Goal: Entertainment & Leisure: Consume media (video, audio)

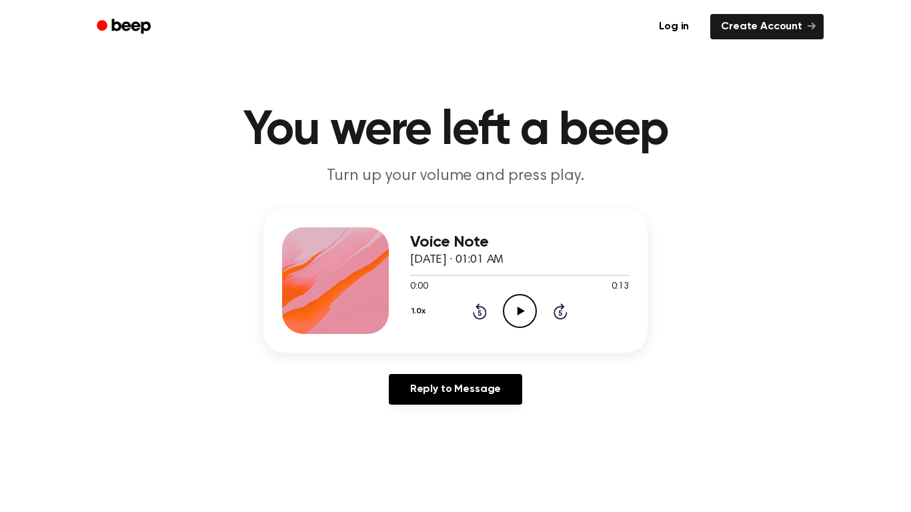
click at [515, 309] on icon "Play Audio" at bounding box center [520, 311] width 34 height 34
click at [515, 309] on icon "Pause Audio" at bounding box center [520, 311] width 34 height 34
click at [520, 311] on icon at bounding box center [520, 311] width 7 height 9
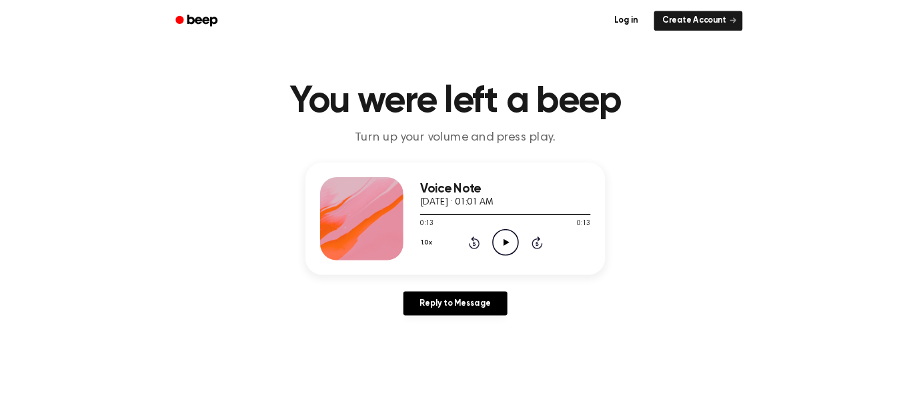
scroll to position [3, 0]
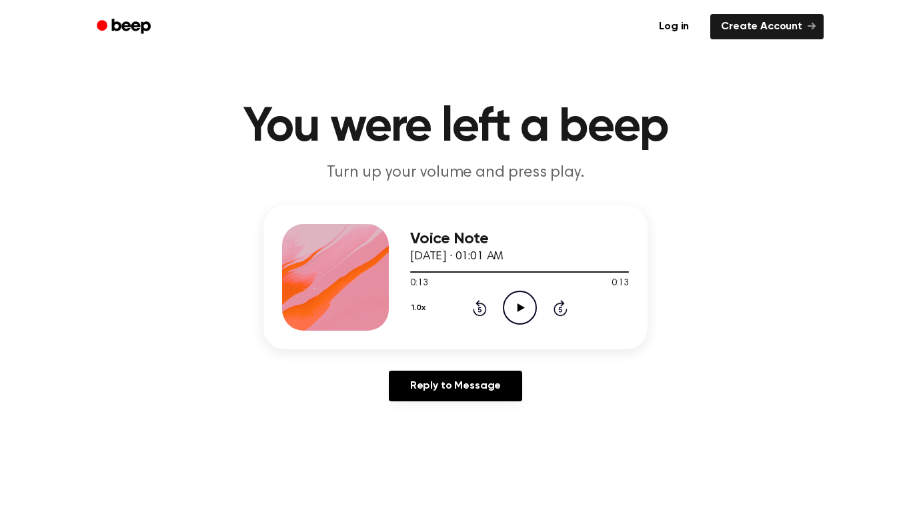
click at [109, 231] on div "Voice Note [DATE] · 01:01 AM 0:13 0:13 Your browser does not support the [objec…" at bounding box center [455, 308] width 879 height 207
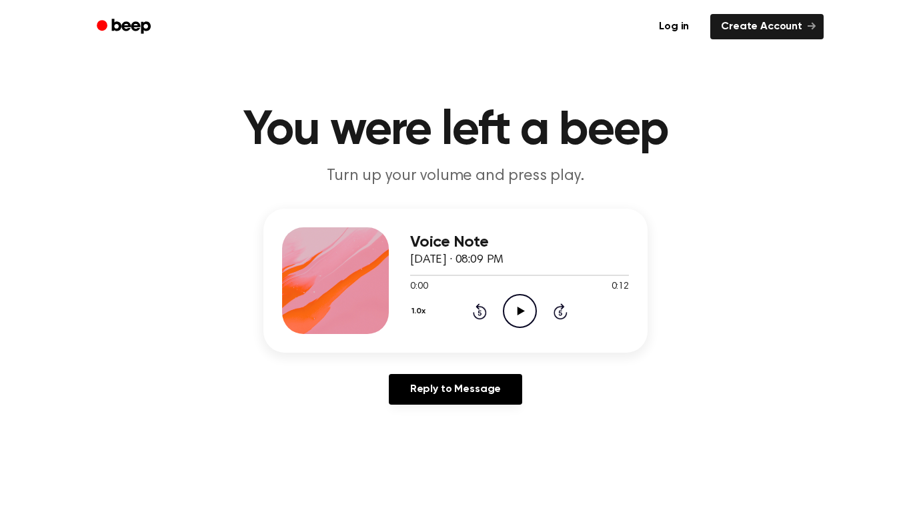
click at [517, 328] on icon "Play Audio" at bounding box center [520, 311] width 34 height 34
click at [516, 302] on icon "Play Audio" at bounding box center [520, 311] width 34 height 34
click at [511, 313] on icon "Play Audio" at bounding box center [520, 311] width 34 height 34
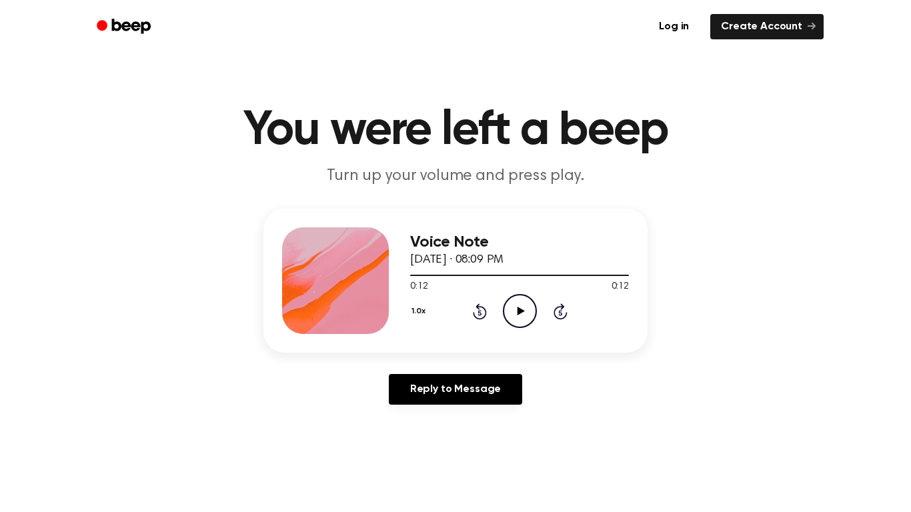
click at [511, 313] on icon "Play Audio" at bounding box center [520, 311] width 34 height 34
click at [453, 391] on link "Reply to Message" at bounding box center [455, 389] width 133 height 31
click at [512, 318] on icon "Play Audio" at bounding box center [520, 311] width 34 height 34
click at [479, 317] on icon "Rewind 5 seconds" at bounding box center [479, 311] width 15 height 17
click at [568, 323] on div "1.0x Rewind 5 seconds Pause Audio Skip 5 seconds" at bounding box center [519, 311] width 219 height 34
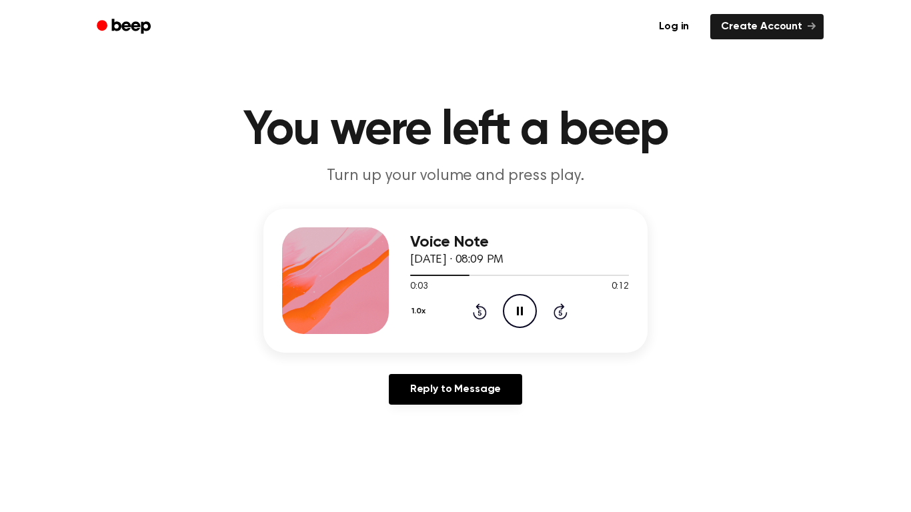
click at [553, 315] on icon "Skip 5 seconds" at bounding box center [560, 311] width 15 height 17
click at [505, 315] on icon "Play Audio" at bounding box center [520, 311] width 34 height 34
click at [510, 322] on icon "Play Audio" at bounding box center [520, 311] width 34 height 34
click at [515, 313] on icon "Play Audio" at bounding box center [520, 311] width 34 height 34
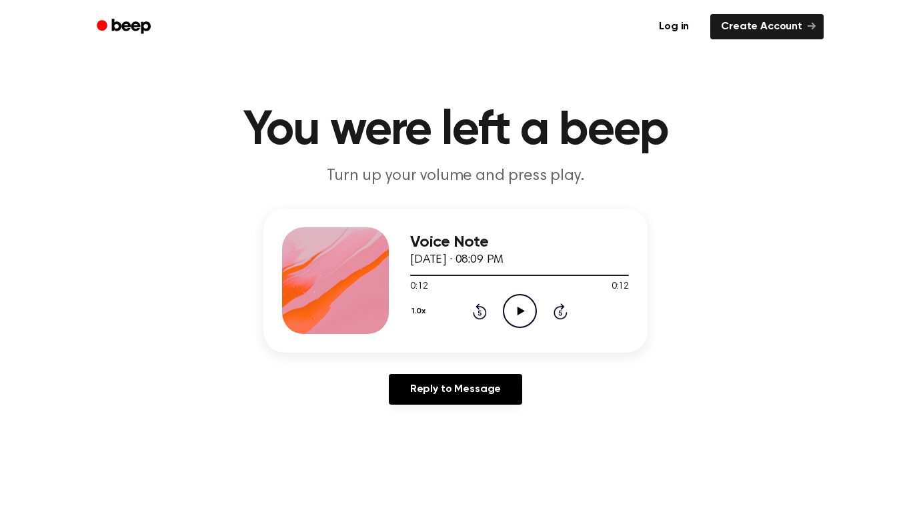
click at [519, 327] on circle at bounding box center [519, 311] width 33 height 33
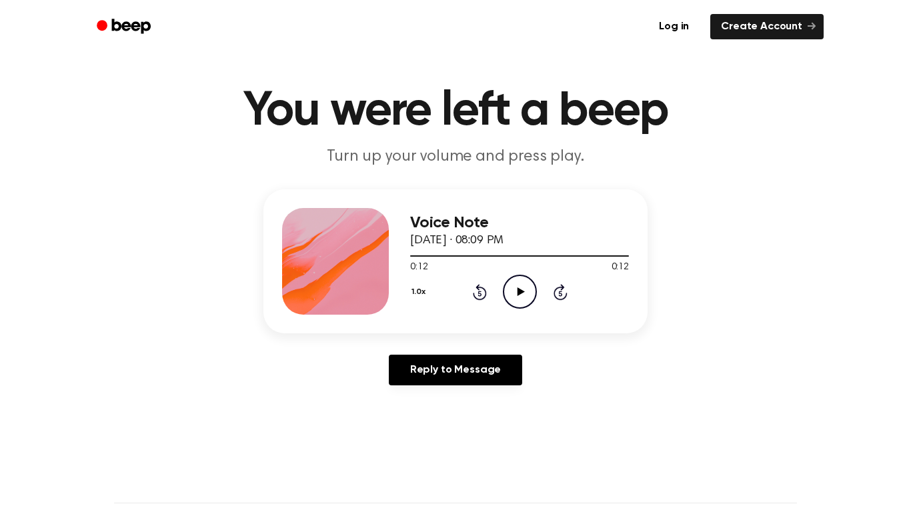
scroll to position [23, 0]
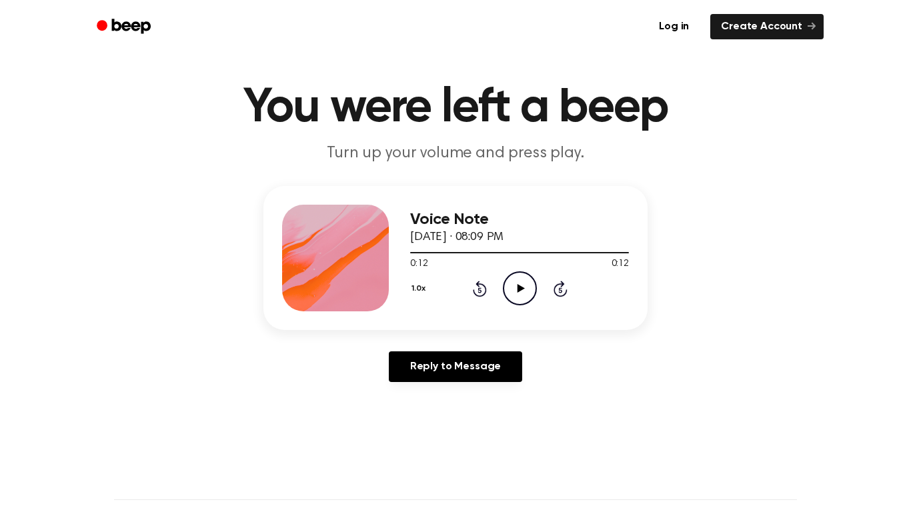
click at [449, 397] on main "You were left a beep Turn up your volume and press play. Voice Note [DATE] · 08…" at bounding box center [455, 388] width 911 height 822
click at [474, 440] on main "You were left a beep Turn up your volume and press play. Voice Note [DATE] · 08…" at bounding box center [455, 388] width 911 height 822
click at [505, 276] on icon "Play Audio" at bounding box center [520, 288] width 34 height 34
click at [520, 305] on circle at bounding box center [519, 288] width 33 height 33
click at [515, 291] on icon "Play Audio" at bounding box center [520, 288] width 34 height 34
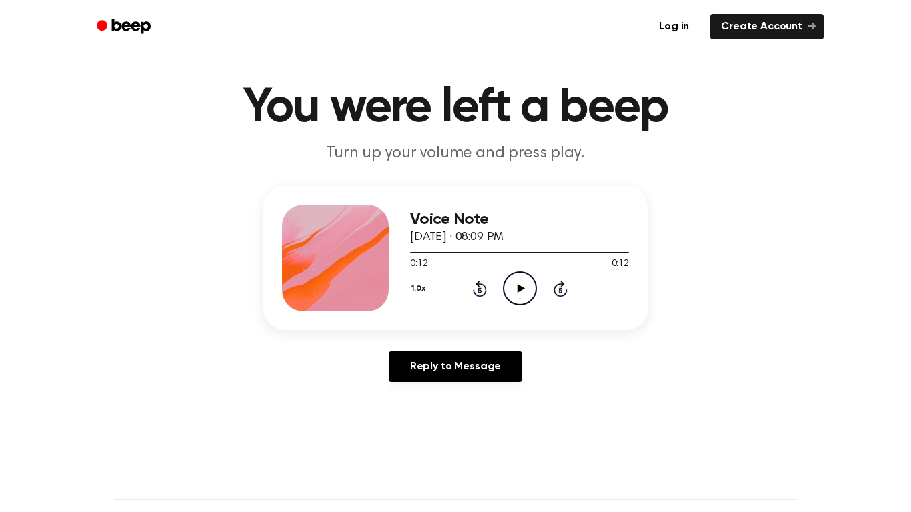
click at [515, 291] on icon "Play Audio" at bounding box center [520, 288] width 34 height 34
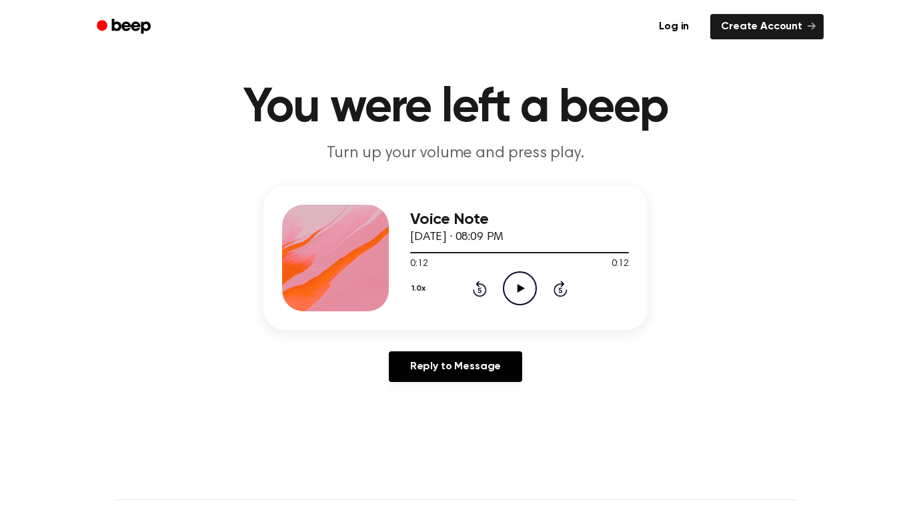
click at [515, 291] on icon "Play Audio" at bounding box center [520, 288] width 34 height 34
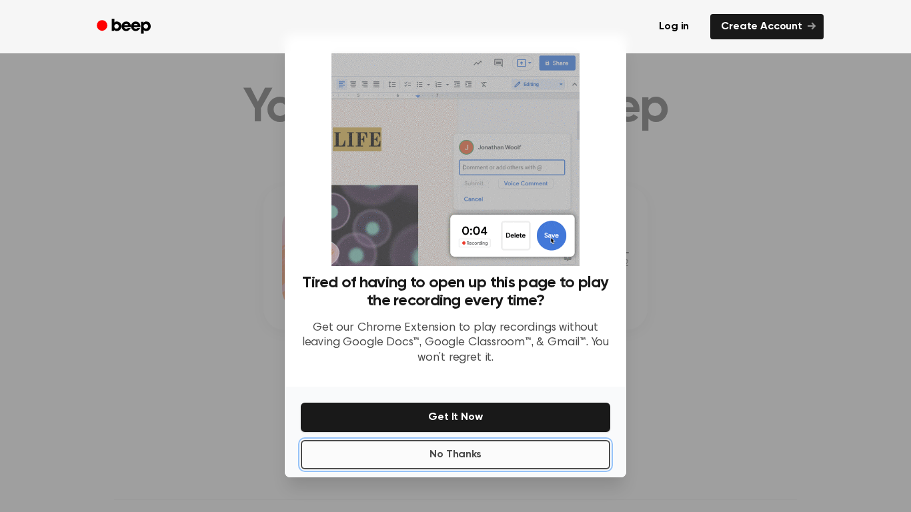
click at [529, 447] on button "No Thanks" at bounding box center [455, 454] width 309 height 29
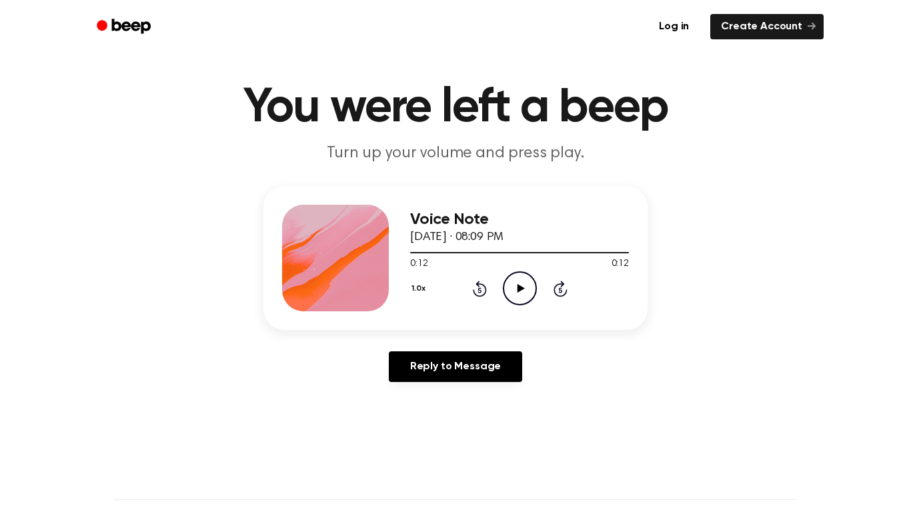
click at [529, 293] on icon "Play Audio" at bounding box center [520, 288] width 34 height 34
click at [555, 292] on icon at bounding box center [560, 289] width 14 height 16
click at [548, 290] on div "1.0x Rewind 5 seconds Play Audio Skip 5 seconds" at bounding box center [519, 288] width 219 height 34
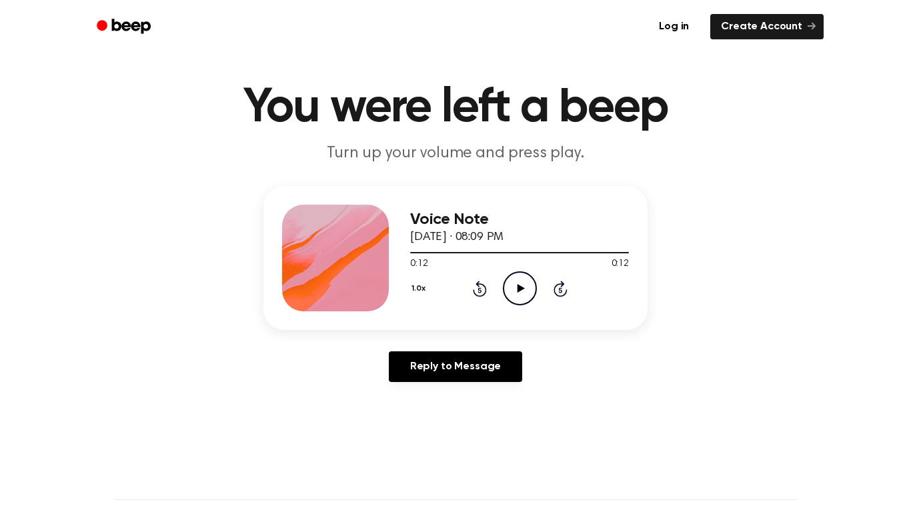
click at [482, 293] on icon "Rewind 5 seconds" at bounding box center [479, 288] width 15 height 17
click at [517, 273] on icon "Play Audio" at bounding box center [520, 288] width 34 height 34
click at [479, 291] on icon "Rewind 5 seconds" at bounding box center [479, 288] width 15 height 17
click at [528, 297] on icon "Play Audio" at bounding box center [520, 288] width 34 height 34
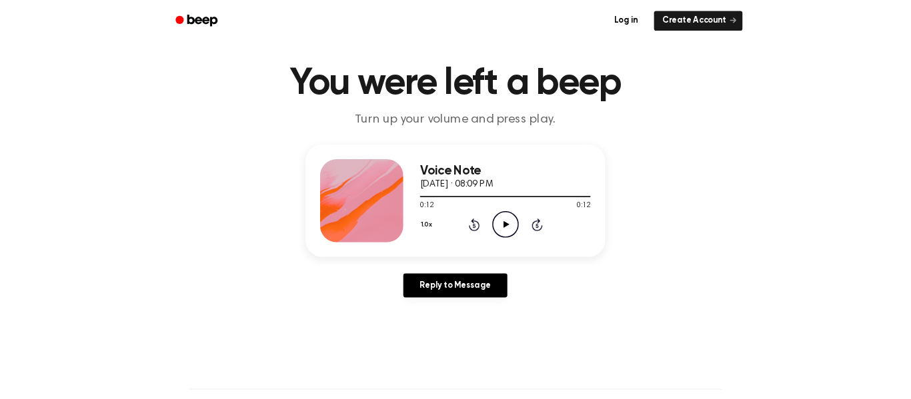
scroll to position [0, 0]
